Goal: Transaction & Acquisition: Purchase product/service

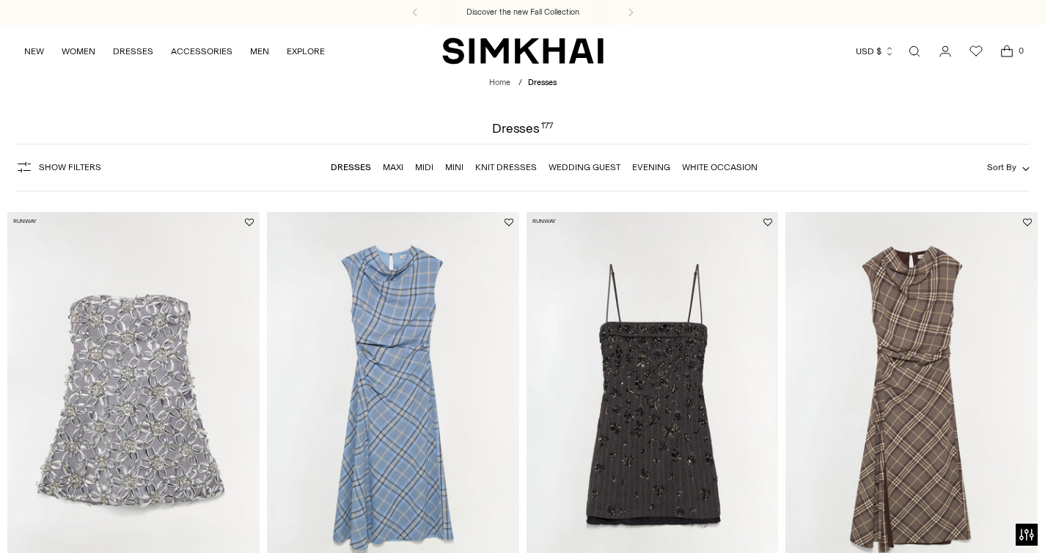
click at [356, 166] on link "Dresses" at bounding box center [351, 167] width 40 height 10
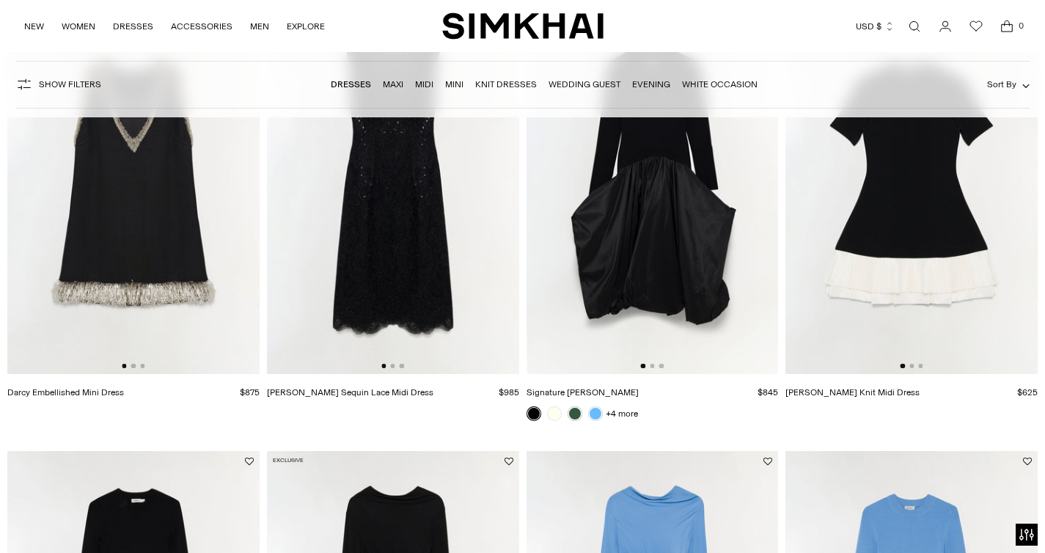
scroll to position [1585, 0]
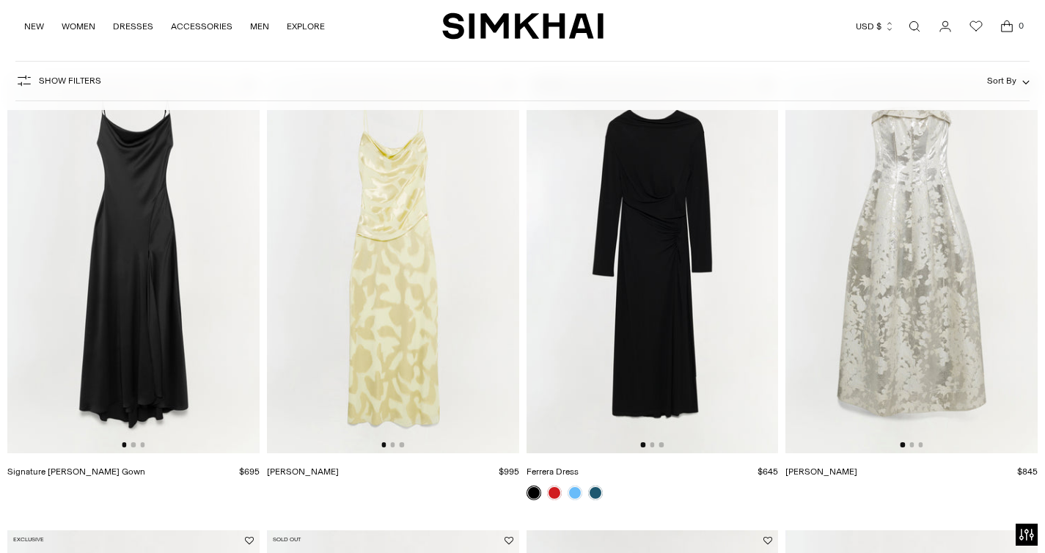
scroll to position [809, 0]
